Goal: Transaction & Acquisition: Download file/media

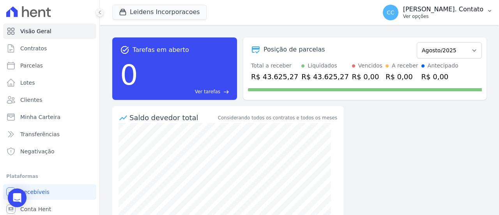
click at [456, 17] on p "Ver opções" at bounding box center [443, 16] width 80 height 6
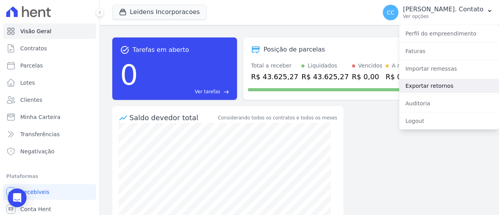
click at [452, 83] on link "Exportar retornos" at bounding box center [449, 86] width 100 height 14
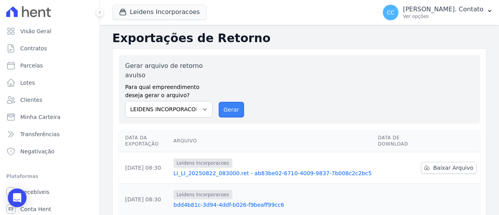
click at [219, 109] on button "Gerar" at bounding box center [232, 110] width 26 height 16
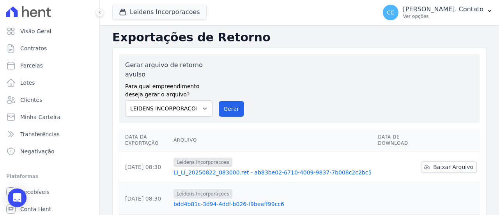
scroll to position [78, 0]
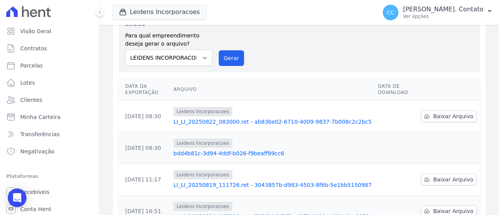
click at [289, 119] on link "LI_LI_20250822_083000.ret - ab83be02-6710-4009-9837-7b008c2c2bc5" at bounding box center [273, 122] width 198 height 8
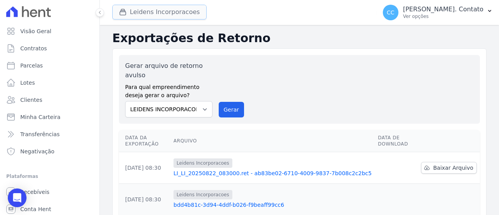
click at [153, 12] on button "Leidens Incorporacoes" at bounding box center [159, 12] width 94 height 15
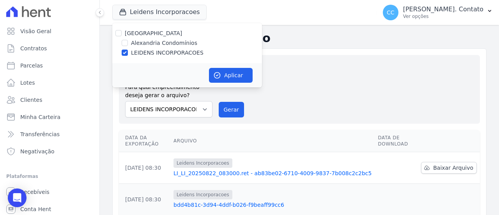
click at [144, 42] on label "Alexandria Condomínios" at bounding box center [164, 43] width 66 height 8
click at [128, 42] on input "Alexandria Condomínios" at bounding box center [125, 43] width 6 height 6
checkbox input "true"
click at [147, 50] on label "LEIDENS INCORPORACOES" at bounding box center [167, 53] width 73 height 8
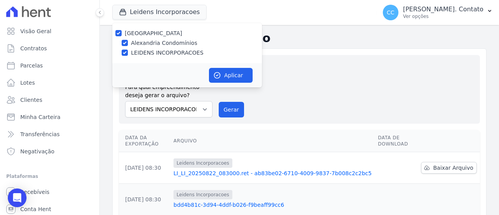
click at [128, 50] on input "LEIDENS INCORPORACOES" at bounding box center [125, 53] width 6 height 6
checkbox input "false"
click at [227, 74] on button "Aplicar" at bounding box center [231, 75] width 44 height 15
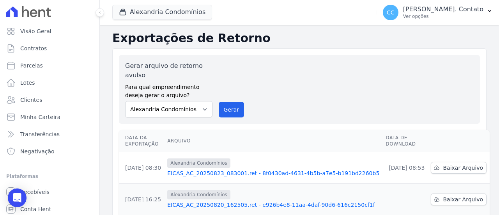
click at [278, 170] on link "EICAS_AC_20250823_083001.ret - 8f0430ad-4631-4b5b-a7e5-b191bd2260b5" at bounding box center [273, 173] width 212 height 8
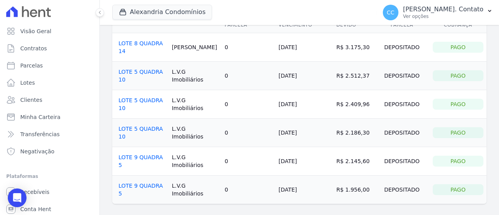
scroll to position [73, 0]
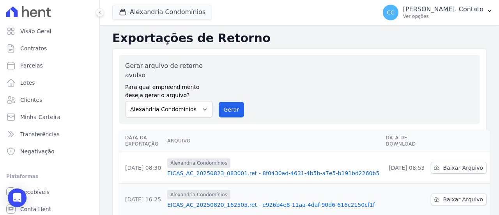
click at [44, 14] on icon at bounding box center [41, 12] width 7 height 7
click at [101, 11] on icon at bounding box center [99, 12] width 5 height 5
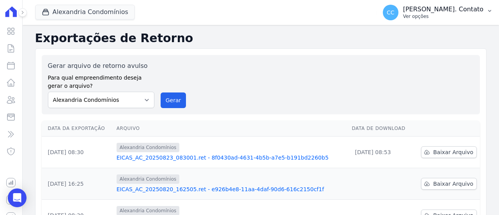
click at [470, 17] on p "Ver opções" at bounding box center [443, 16] width 80 height 6
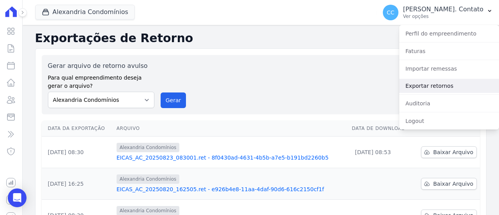
click at [439, 92] on link "Exportar retornos" at bounding box center [449, 86] width 100 height 14
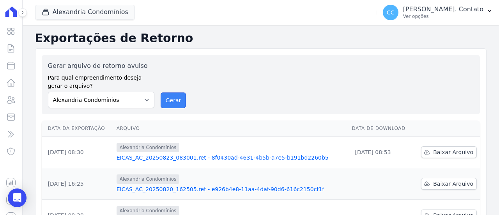
click at [172, 96] on button "Gerar" at bounding box center [174, 100] width 26 height 16
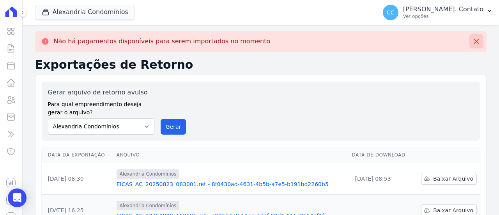
click at [475, 39] on button at bounding box center [477, 41] width 14 height 14
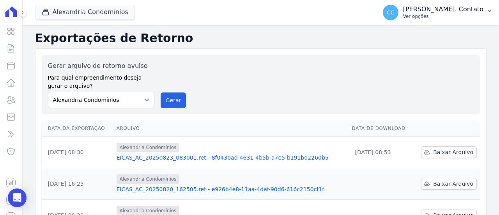
click at [465, 13] on p "Ver opções" at bounding box center [443, 16] width 80 height 6
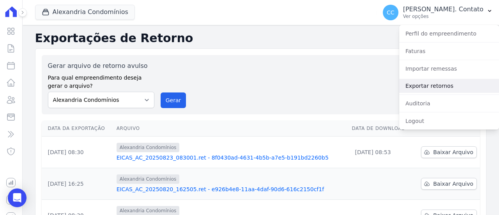
click at [438, 82] on link "Exportar retornos" at bounding box center [449, 86] width 100 height 14
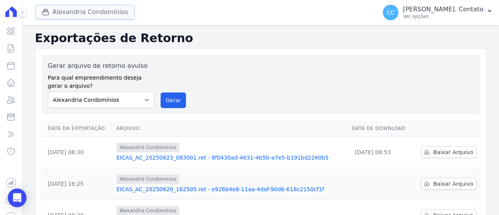
click at [85, 13] on button "Alexandria Condomínios" at bounding box center [85, 12] width 100 height 15
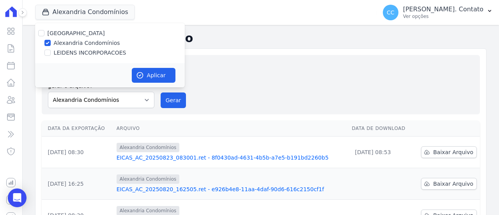
click at [87, 47] on label "Alexandria Condomínios" at bounding box center [87, 43] width 66 height 8
click at [51, 46] on input "Alexandria Condomínios" at bounding box center [47, 43] width 6 height 6
checkbox input "false"
click at [48, 53] on input "LEIDENS INCORPORACOES" at bounding box center [47, 53] width 6 height 6
checkbox input "true"
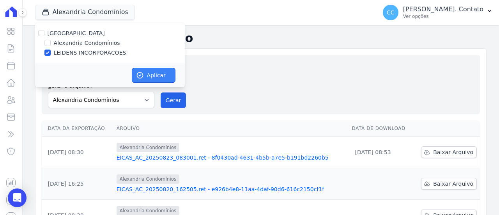
click at [147, 76] on button "Aplicar" at bounding box center [154, 75] width 44 height 15
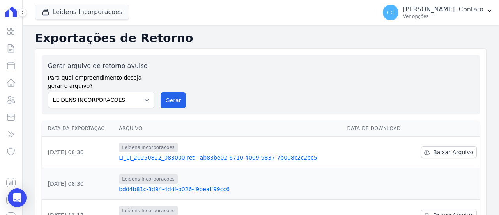
scroll to position [39, 0]
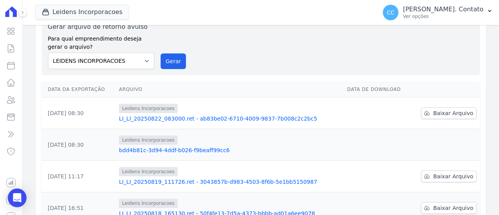
click at [196, 117] on link "LI_LI_20250822_083000.ret - ab83be02-6710-4009-9837-7b008c2c2bc5" at bounding box center [230, 119] width 222 height 8
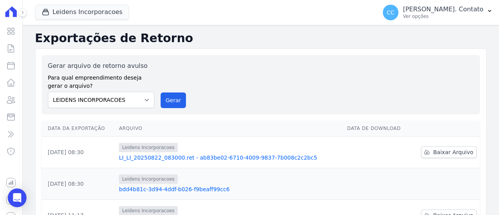
click at [196, 155] on link "LI_LI_20250822_083000.ret - ab83be02-6710-4009-9837-7b008c2c2bc5" at bounding box center [230, 158] width 222 height 8
